Goal: Find specific page/section: Find specific page/section

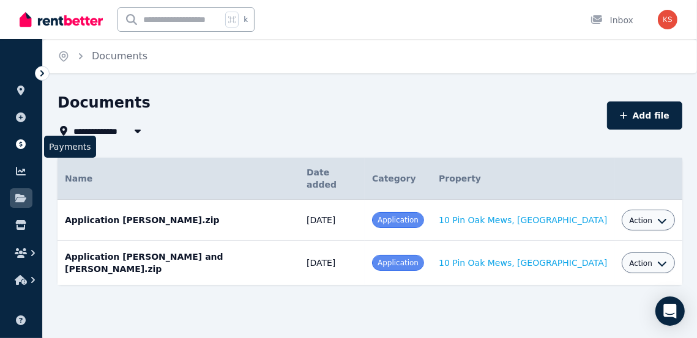
click at [18, 141] on icon at bounding box center [21, 144] width 10 height 10
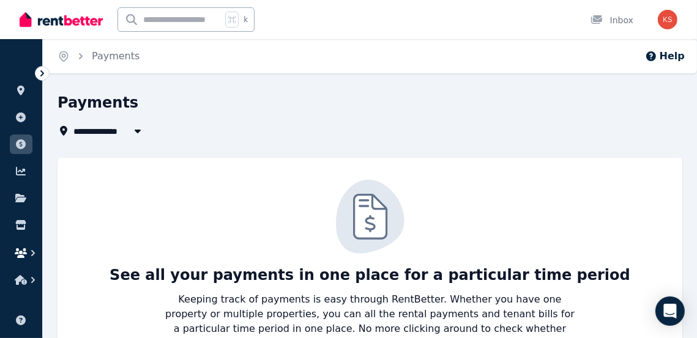
click at [21, 250] on icon "button" at bounding box center [21, 253] width 12 height 10
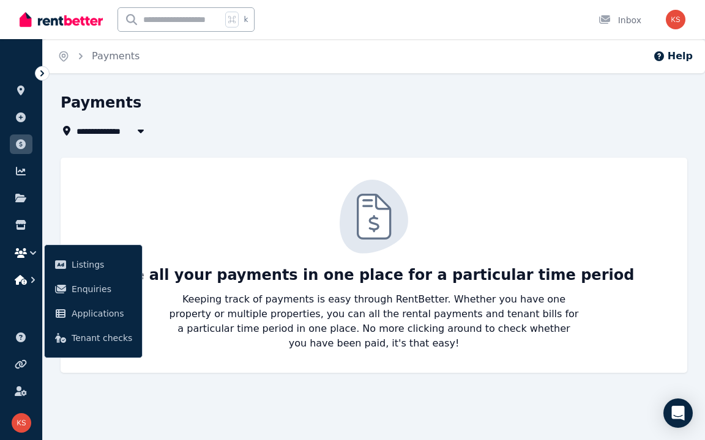
click at [21, 278] on icon "button" at bounding box center [21, 280] width 12 height 10
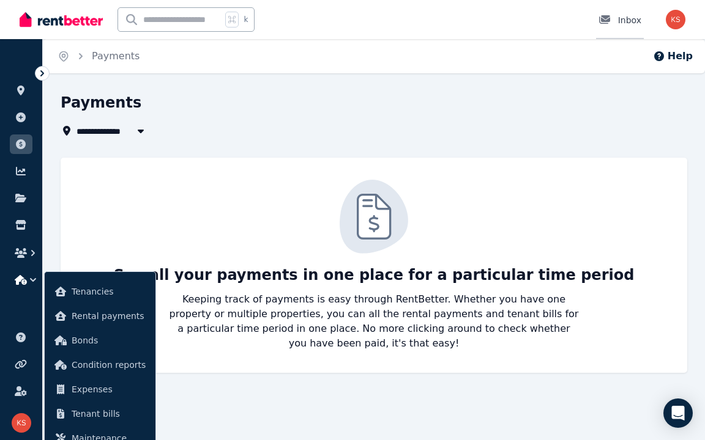
click at [629, 16] on div "Inbox" at bounding box center [619, 20] width 43 height 12
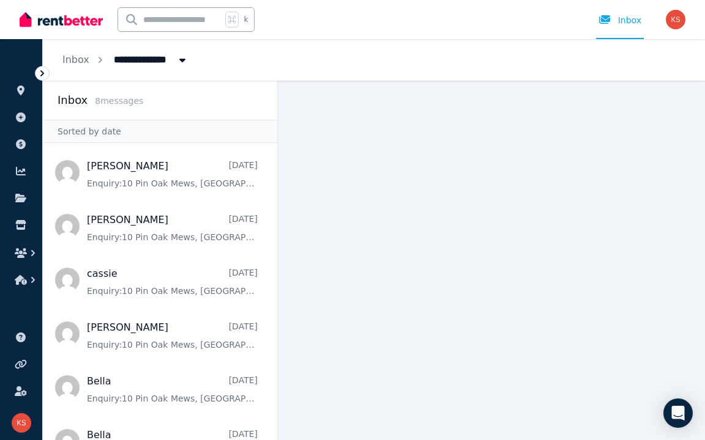
click at [187, 23] on input "text" at bounding box center [169, 19] width 103 height 23
type input "*"
type input "**********"
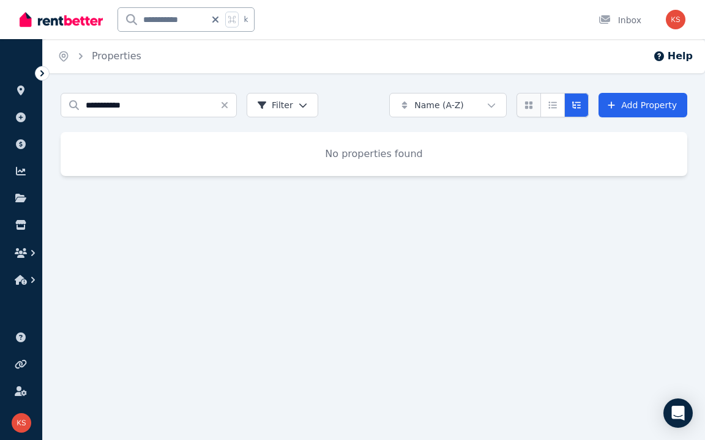
click at [532, 104] on icon "Card view" at bounding box center [528, 105] width 7 height 7
click at [302, 103] on html "**********" at bounding box center [352, 220] width 705 height 440
click at [581, 109] on html "**********" at bounding box center [352, 220] width 705 height 440
click at [581, 109] on icon "Expanded list view" at bounding box center [576, 105] width 10 height 9
click at [148, 104] on input "**********" at bounding box center [149, 105] width 176 height 24
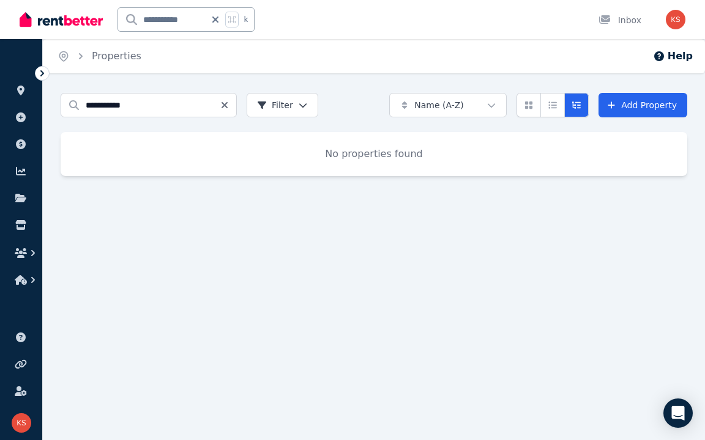
click at [224, 105] on icon "Clear search" at bounding box center [224, 105] width 6 height 6
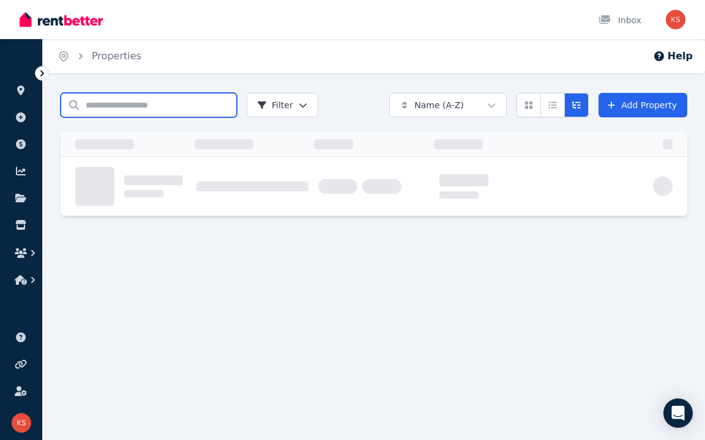
click at [196, 105] on input "Search properties" at bounding box center [149, 105] width 176 height 24
type input "*"
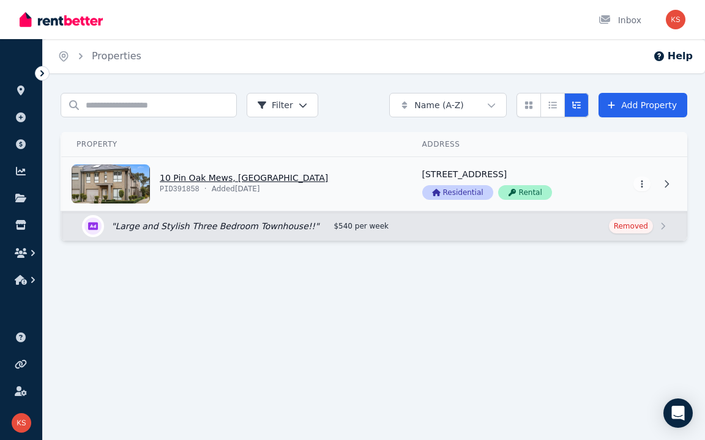
click at [213, 178] on link "View property details" at bounding box center [235, 184] width 346 height 54
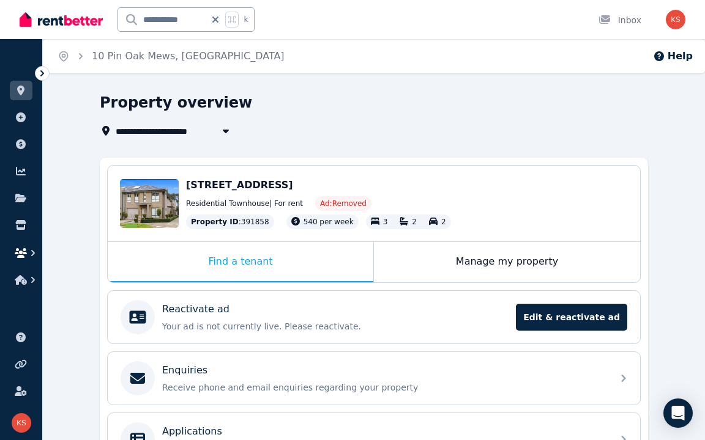
click at [23, 250] on icon "button" at bounding box center [21, 253] width 12 height 10
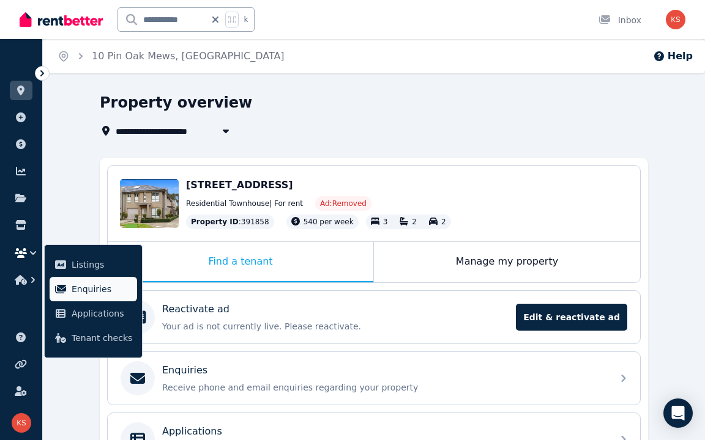
click at [84, 286] on span "Enquiries" at bounding box center [102, 289] width 61 height 15
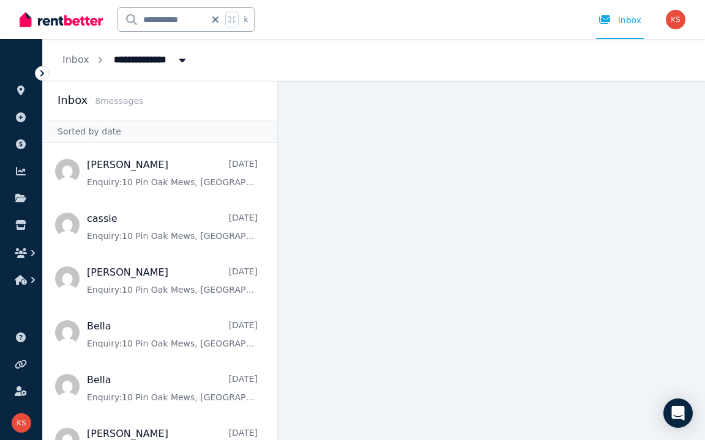
scroll to position [138, 0]
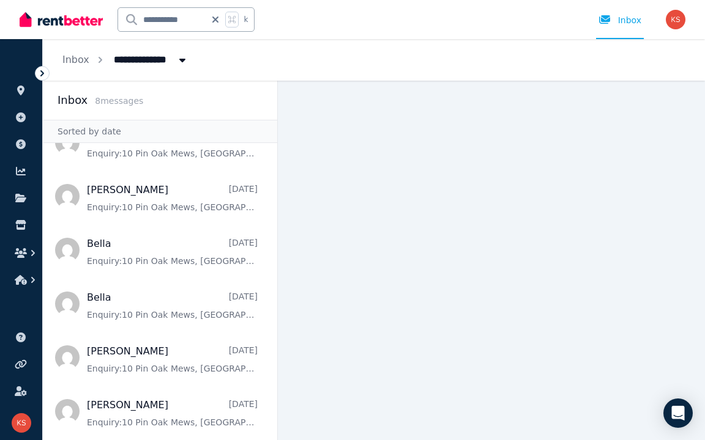
click at [320, 210] on main at bounding box center [491, 261] width 427 height 360
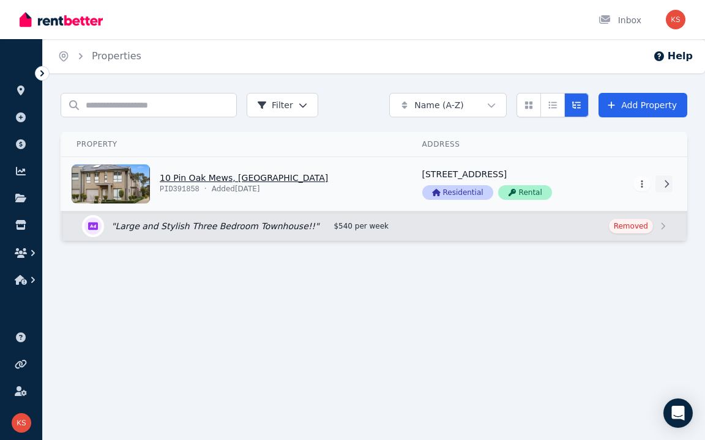
click at [666, 182] on icon at bounding box center [666, 184] width 12 height 9
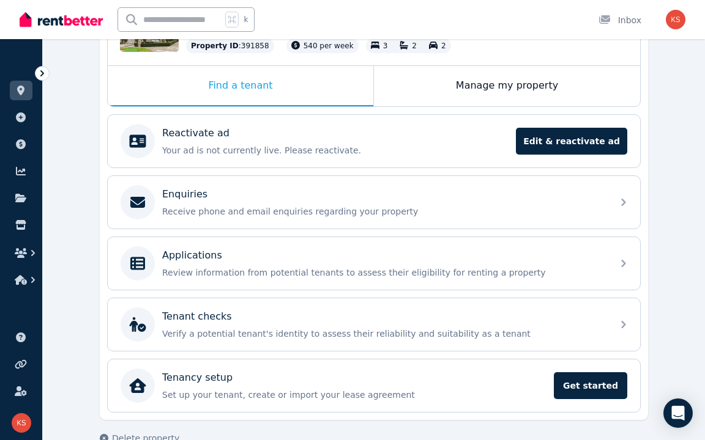
scroll to position [169, 0]
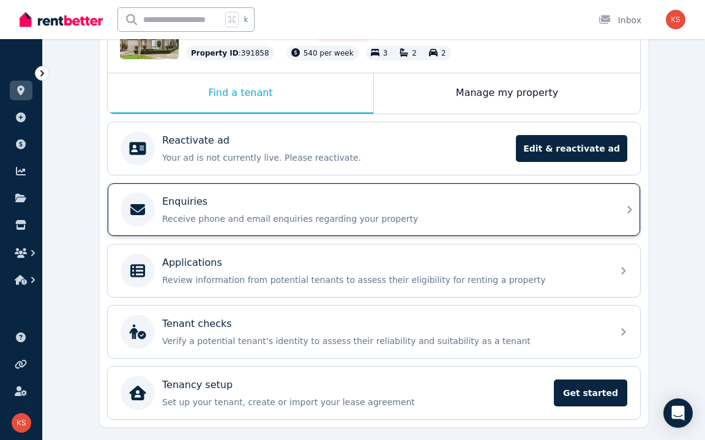
click at [276, 206] on div "Enquiries" at bounding box center [383, 202] width 443 height 15
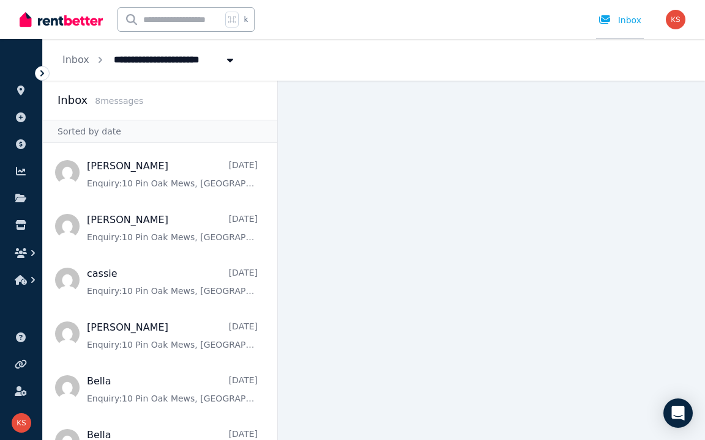
click at [623, 16] on div "Inbox" at bounding box center [619, 20] width 43 height 12
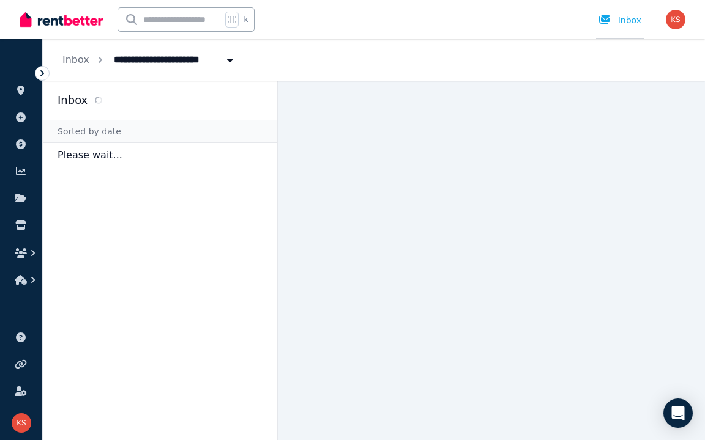
click at [623, 16] on div "Inbox" at bounding box center [619, 20] width 43 height 12
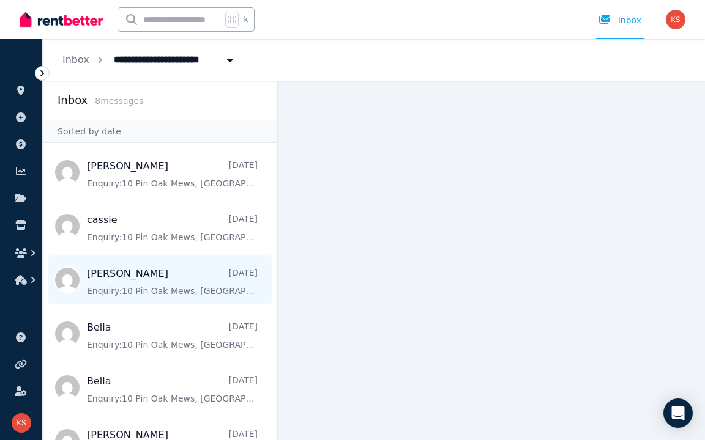
scroll to position [53, 0]
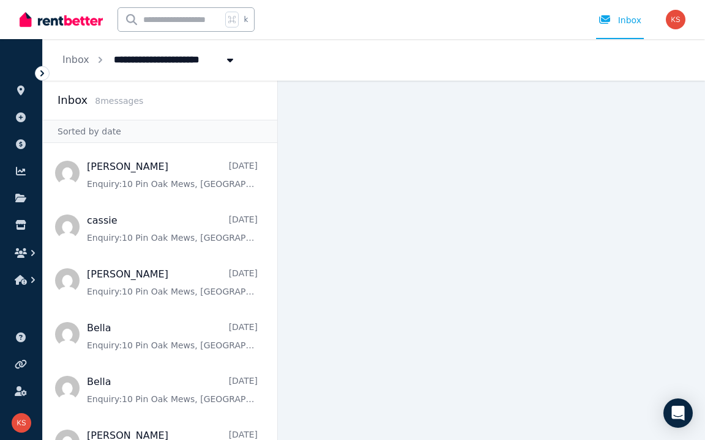
click at [540, 193] on main at bounding box center [491, 261] width 427 height 360
